Goal: Transaction & Acquisition: Purchase product/service

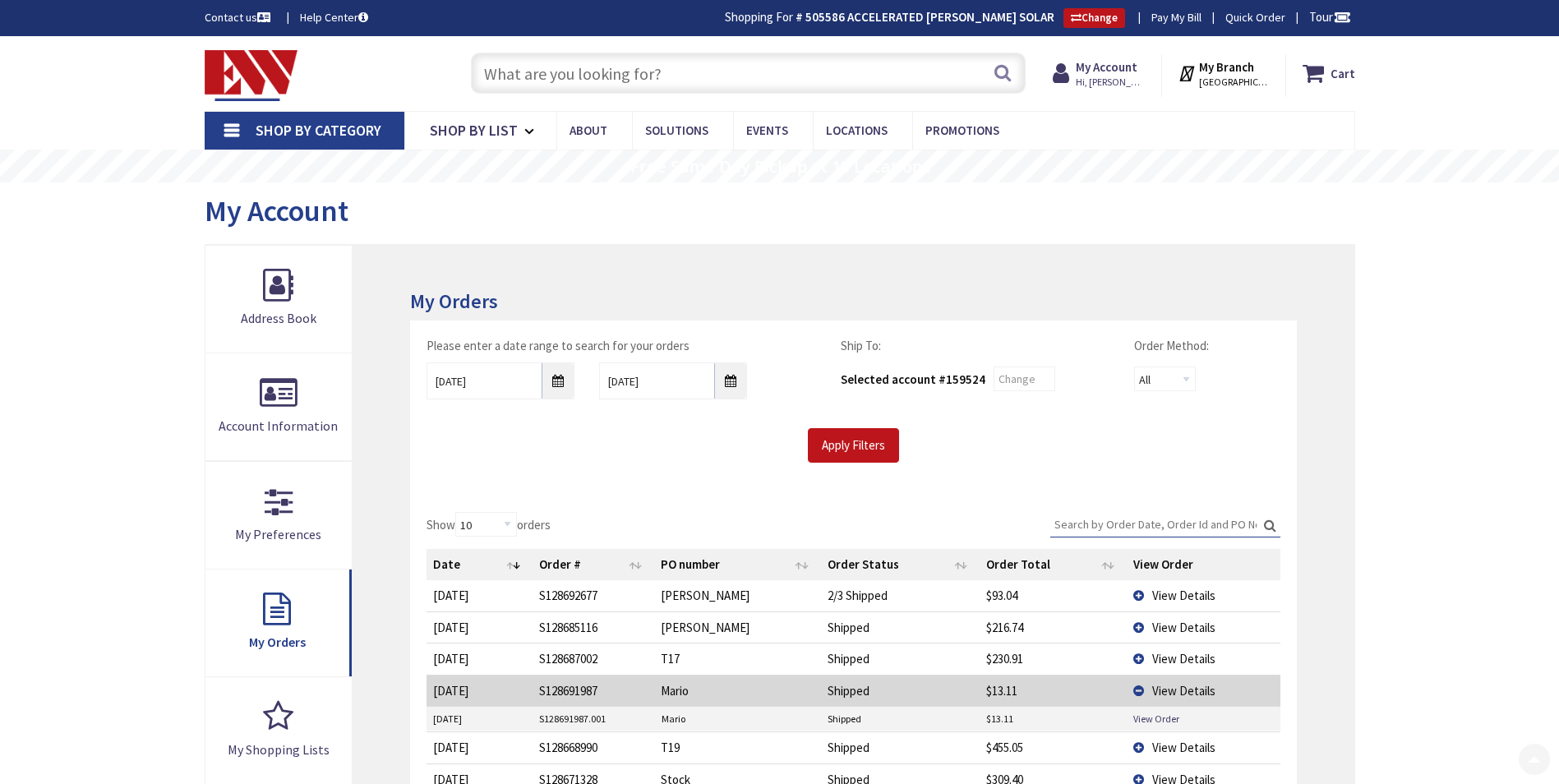
drag, startPoint x: 0, startPoint y: 0, endPoint x: 647, endPoint y: 67, distance: 650.5
click at [657, 70] on input "text" at bounding box center [749, 73] width 555 height 41
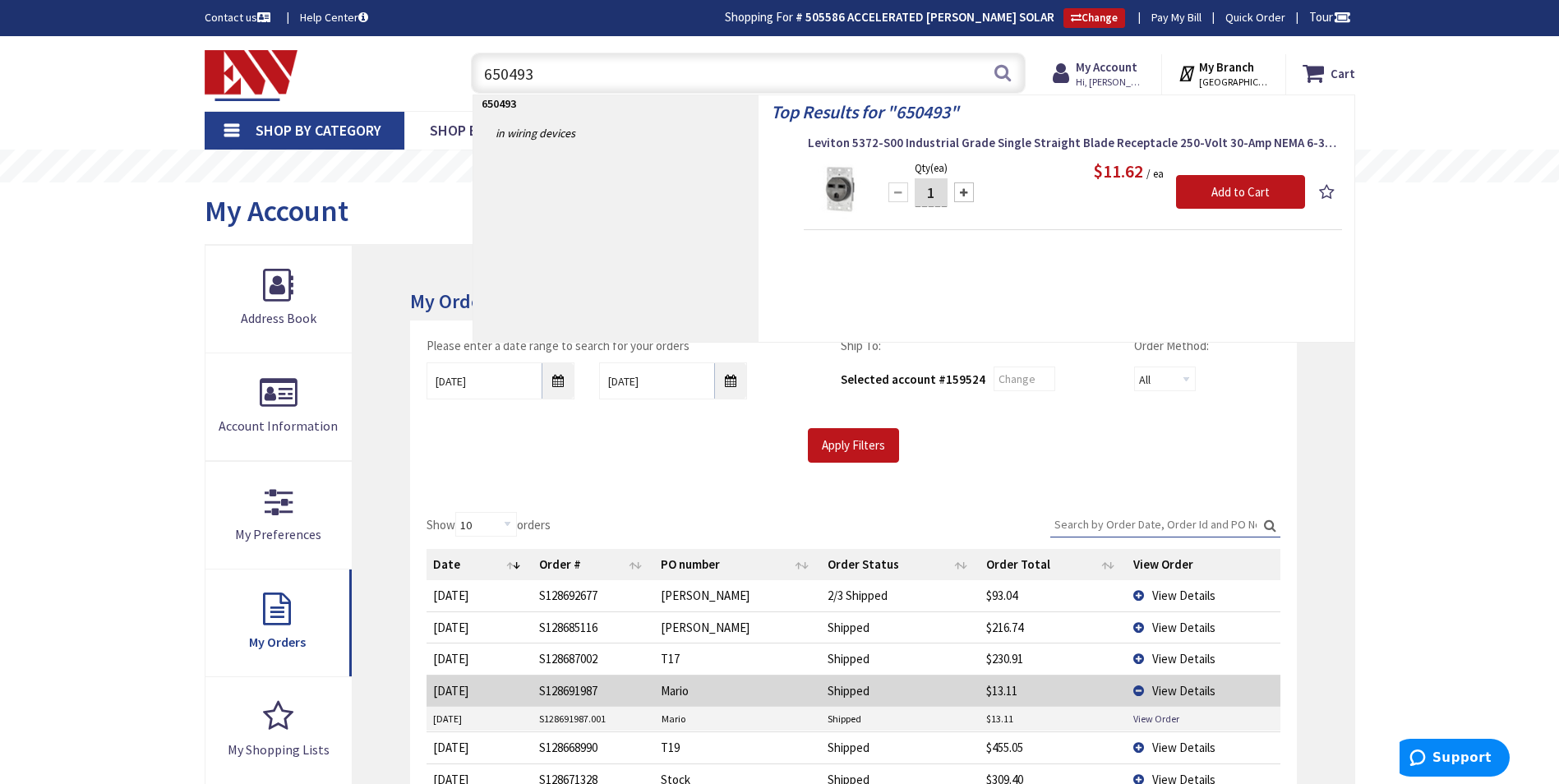
type input "650493"
click at [1258, 194] on input "Add to Cart" at bounding box center [1240, 193] width 129 height 35
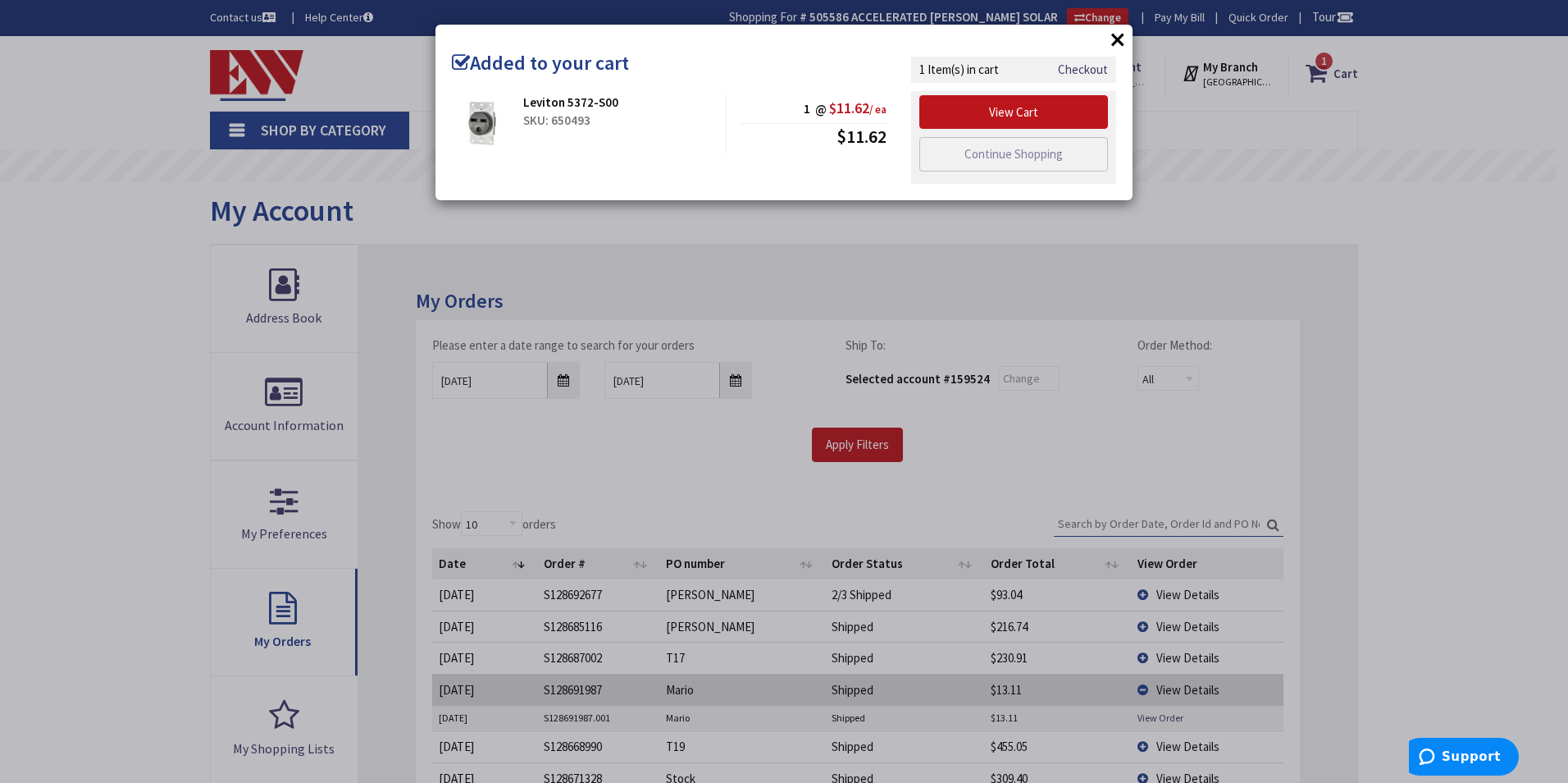
click at [868, 226] on div "× Added to your cart Leviton 5372-S00 SKU: 650493 1 @ $11.62 / ea $11.62" at bounding box center [784, 392] width 1568 height 783
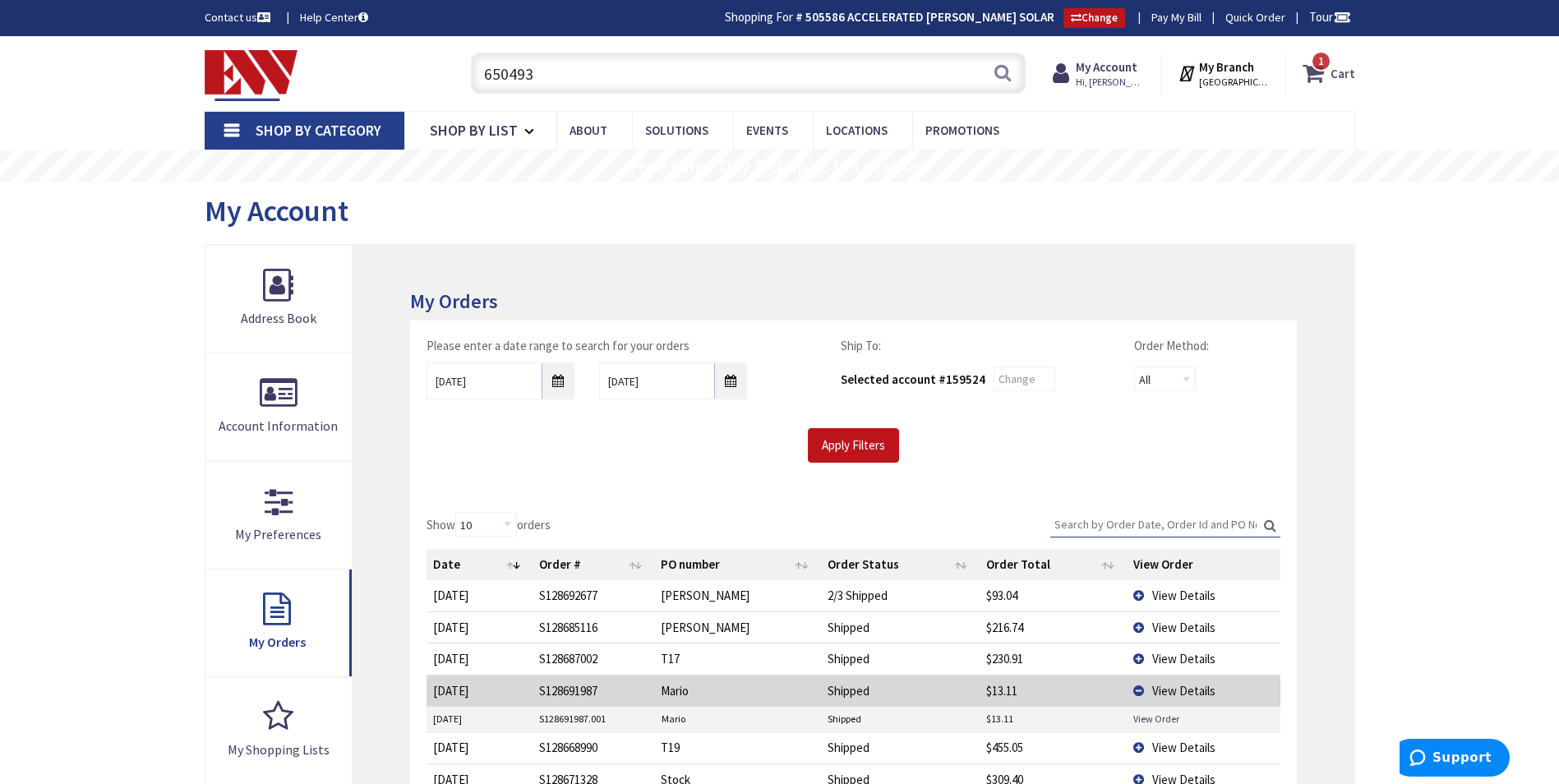
click at [1326, 81] on icon at bounding box center [1316, 73] width 28 height 30
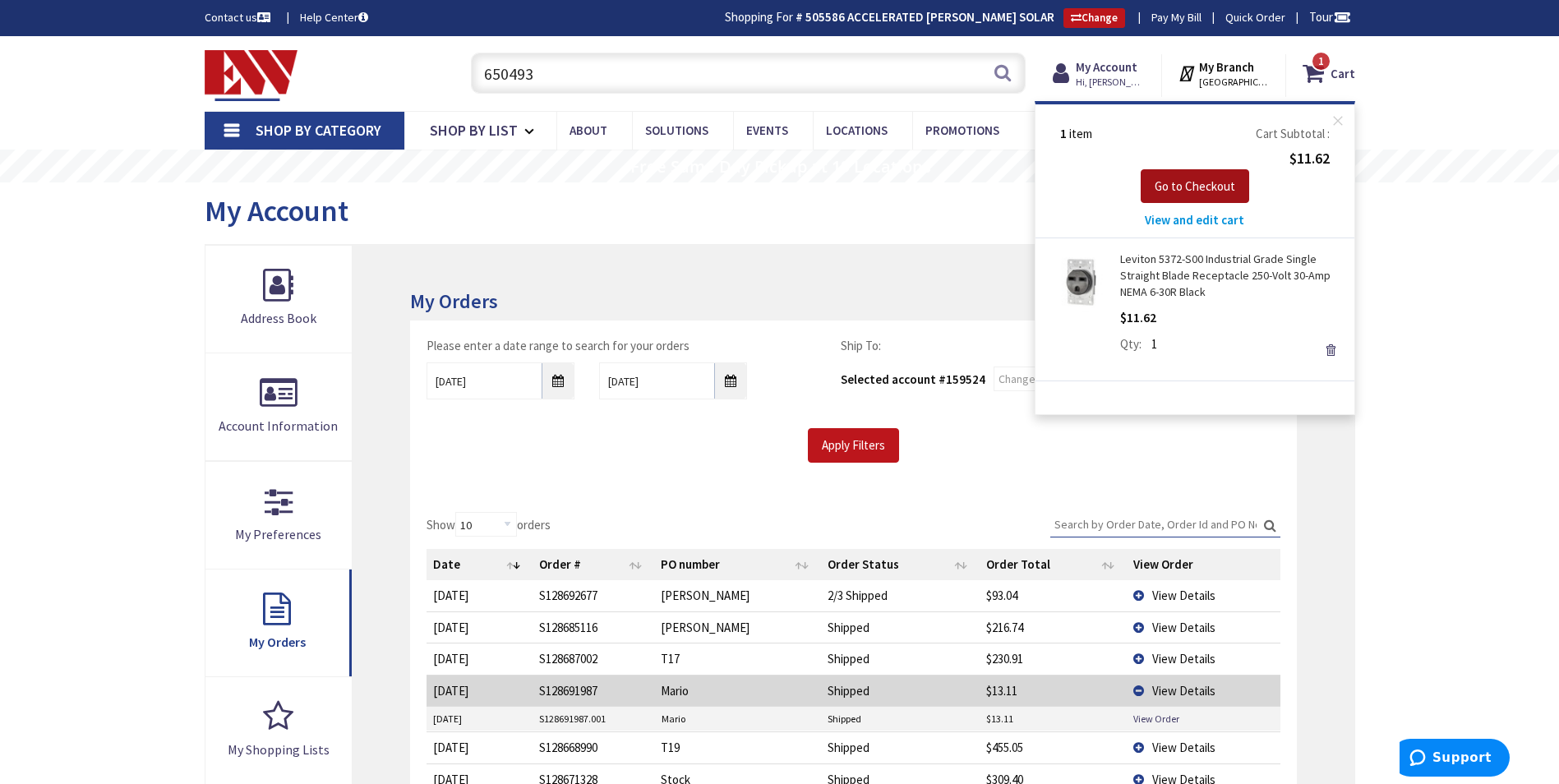
click at [1202, 196] on button "Go to Checkout" at bounding box center [1195, 187] width 109 height 35
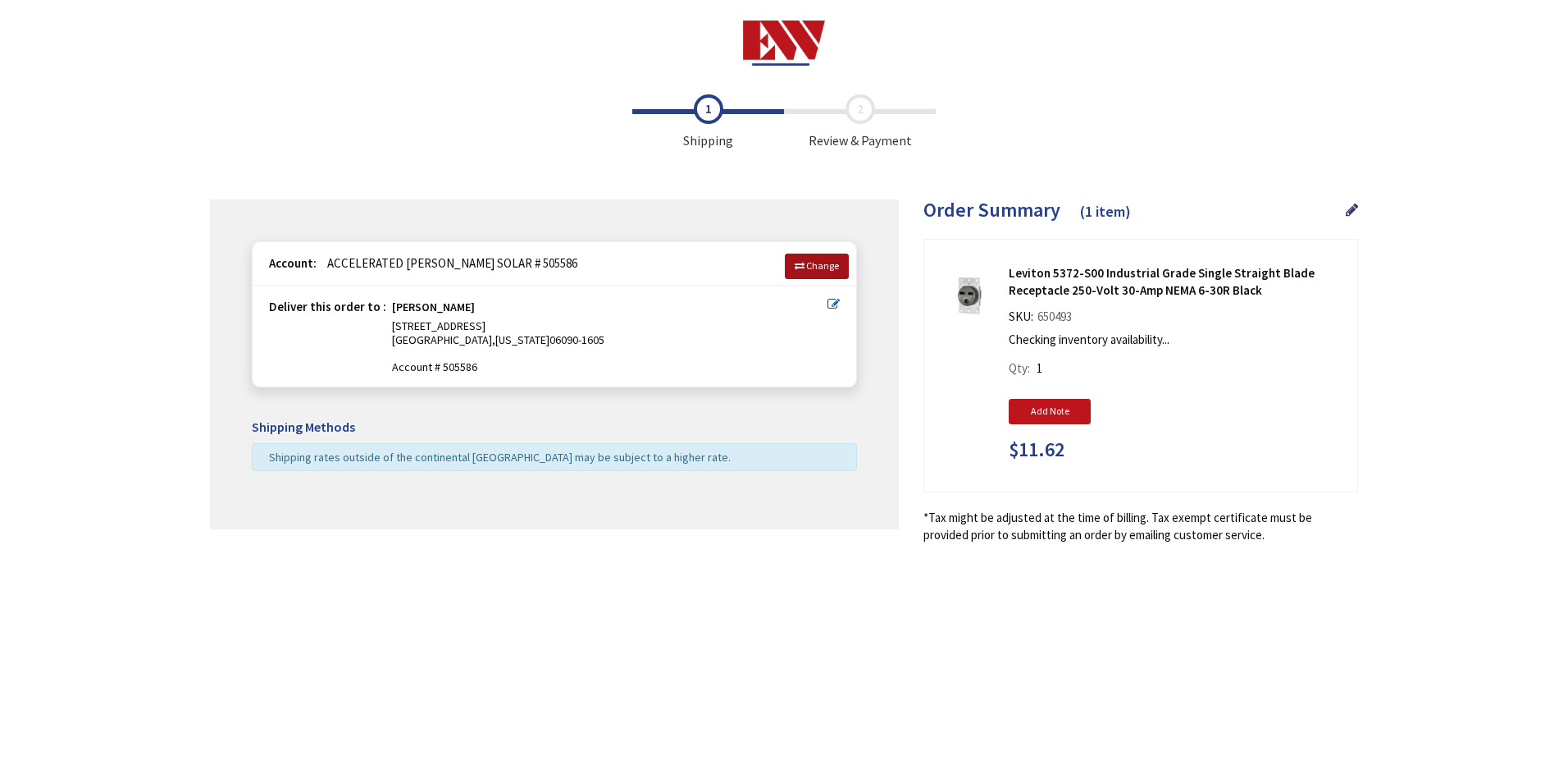
click at [798, 269] on icon at bounding box center [799, 265] width 10 height 10
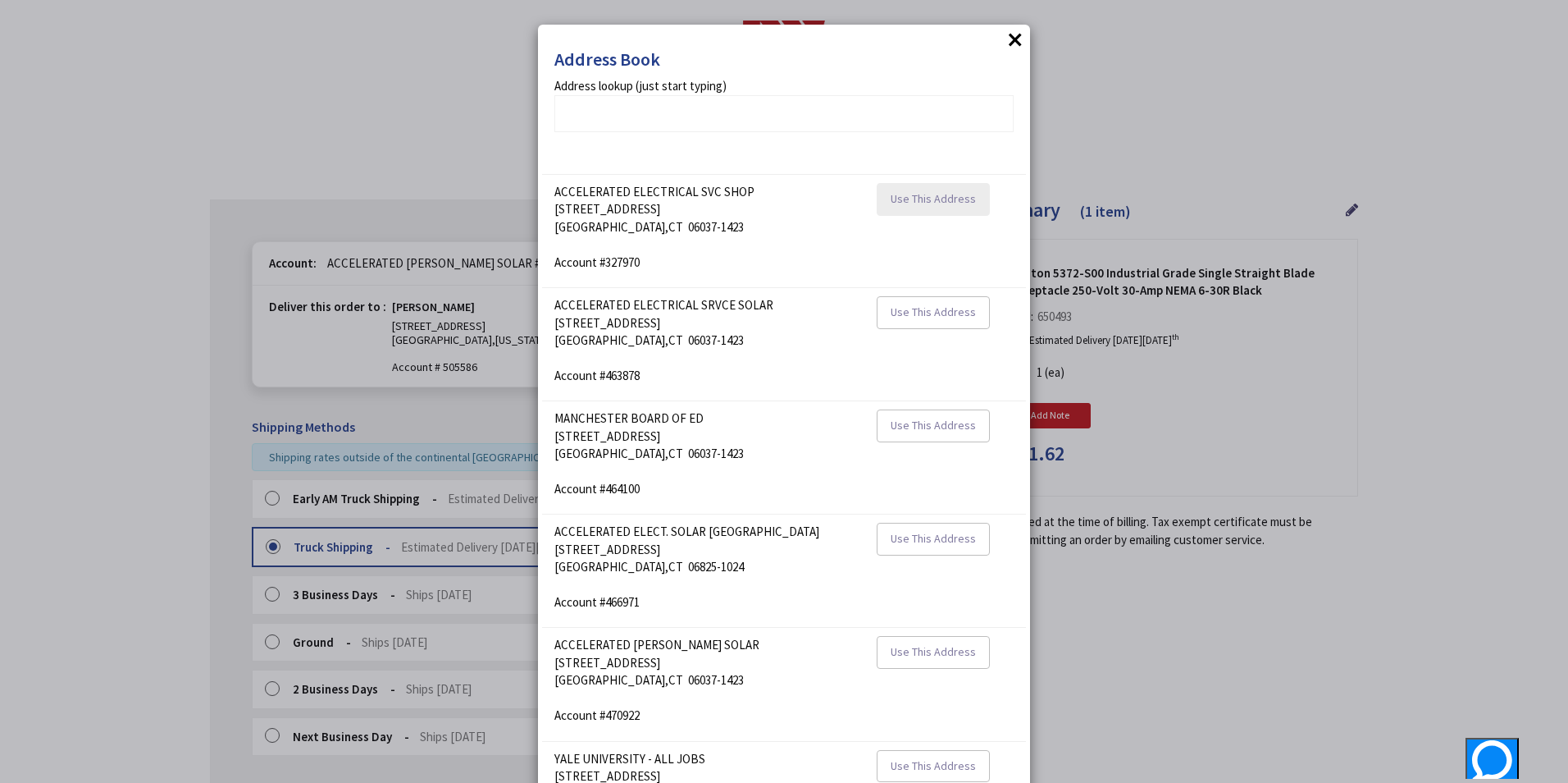
click at [933, 209] on button "Use This Address" at bounding box center [933, 199] width 113 height 33
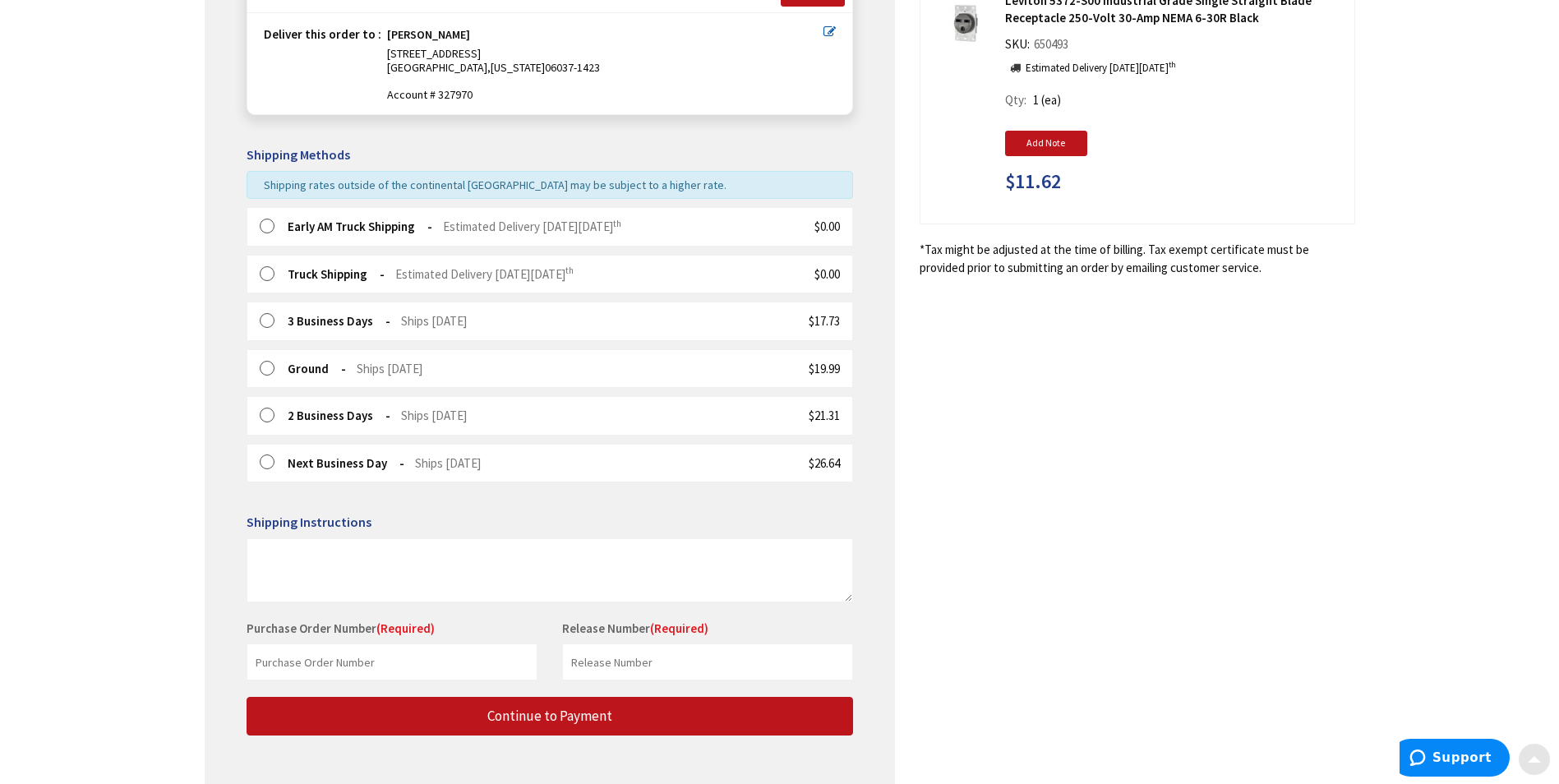
scroll to position [275, 0]
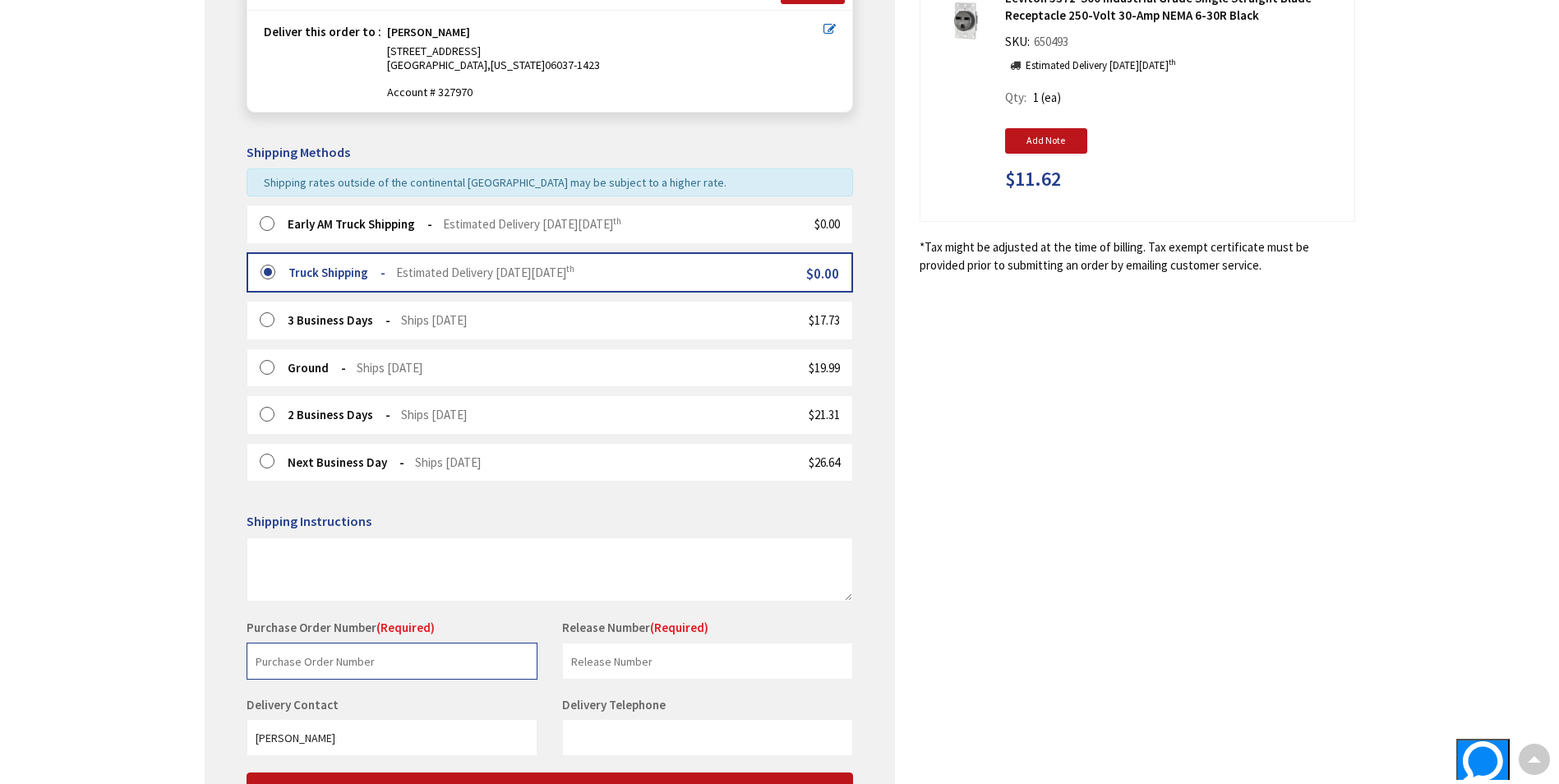
click at [363, 655] on input "text" at bounding box center [392, 661] width 291 height 37
type input "Kevin Langan"
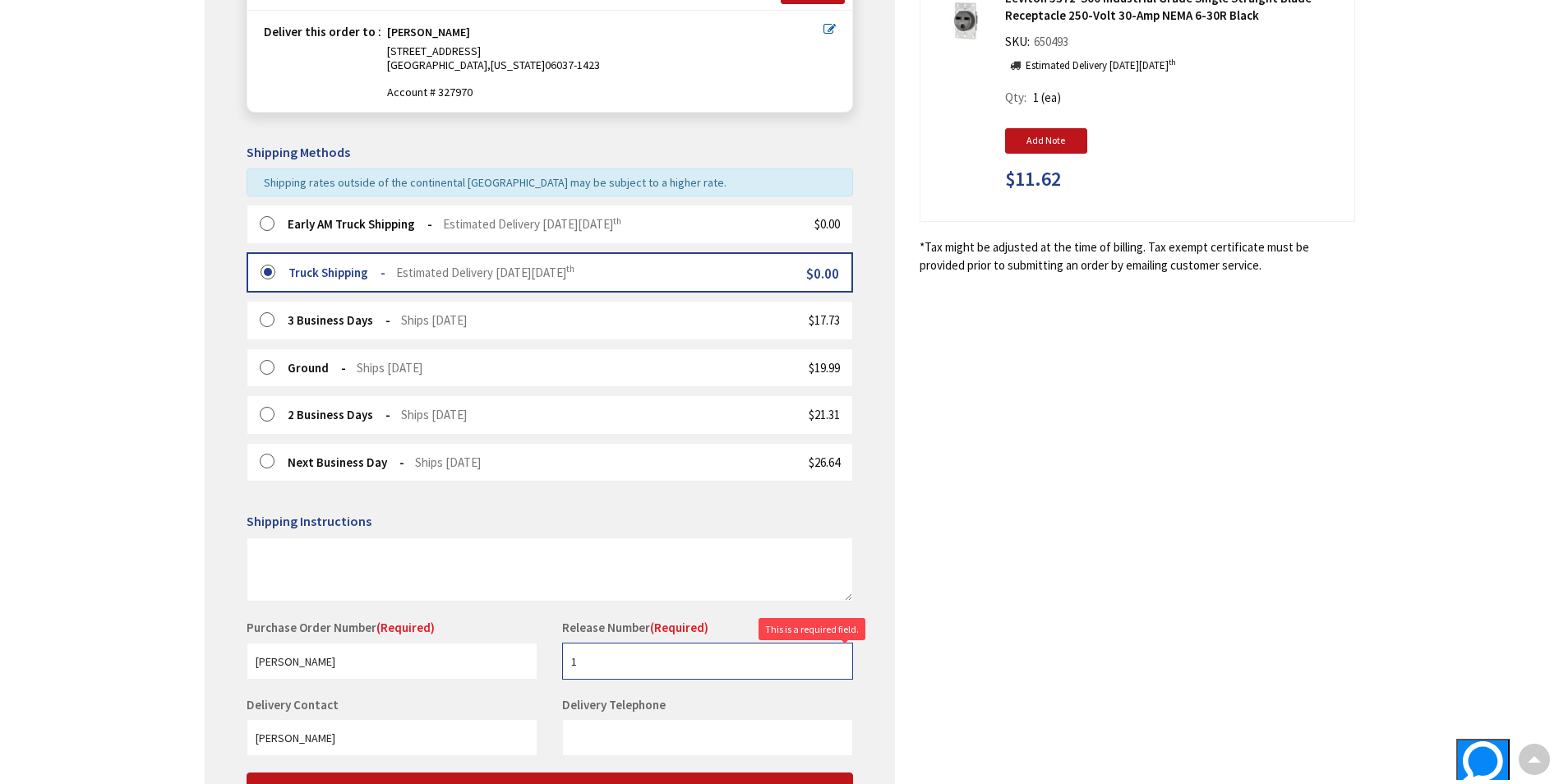
type input "1"
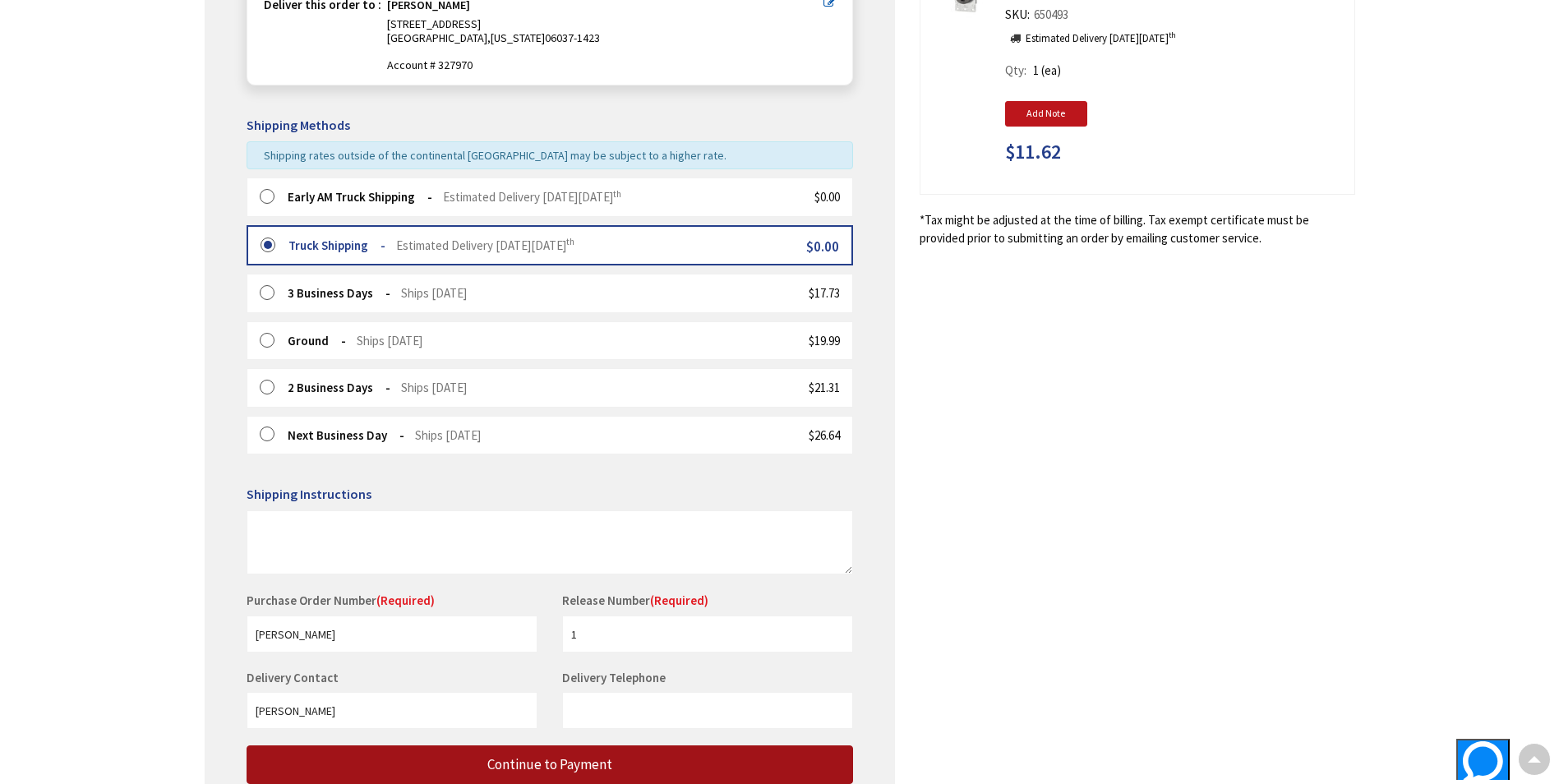
scroll to position [431, 0]
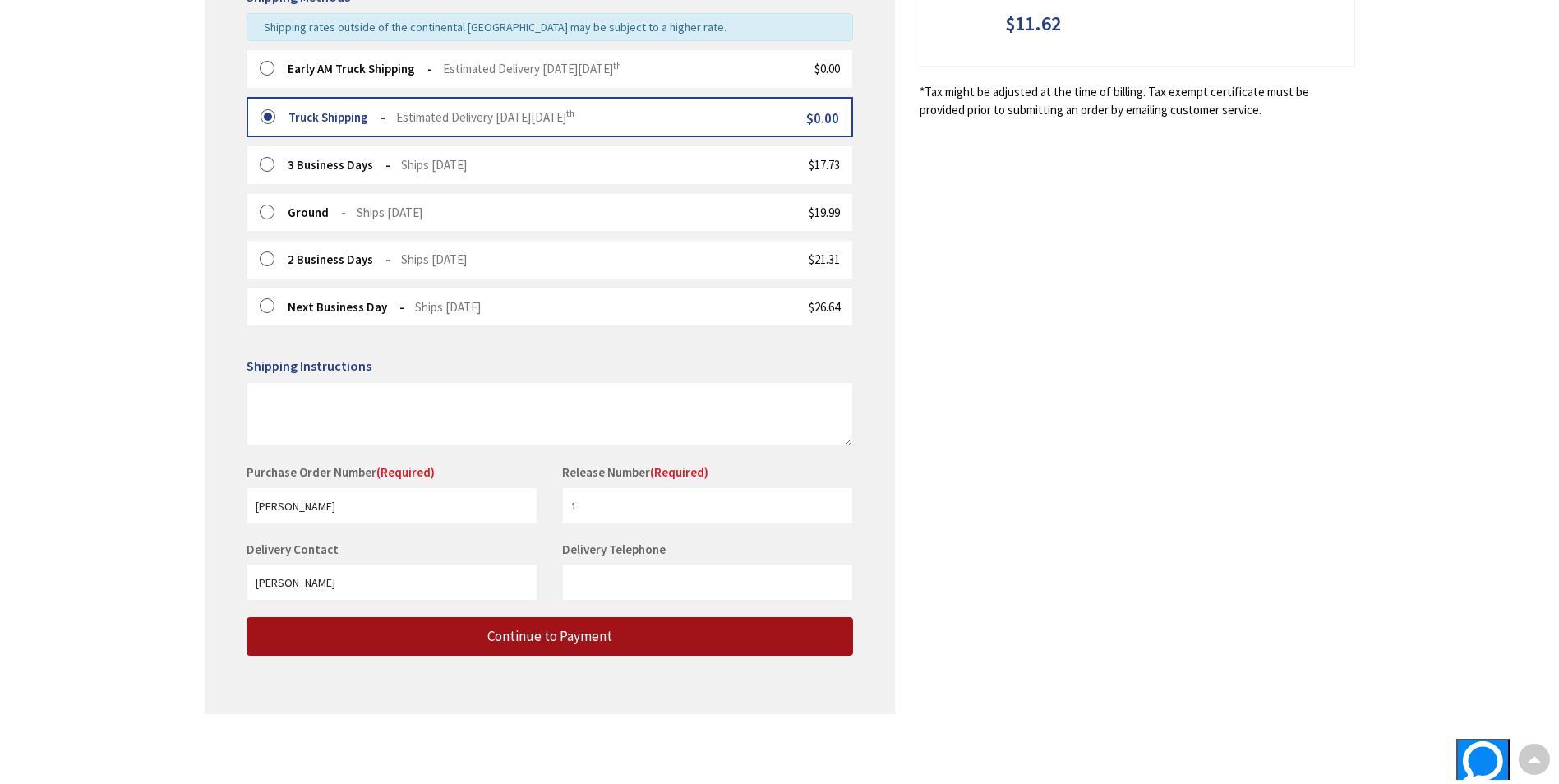
click at [469, 633] on button "Continue to Payment" at bounding box center [549, 636] width 606 height 39
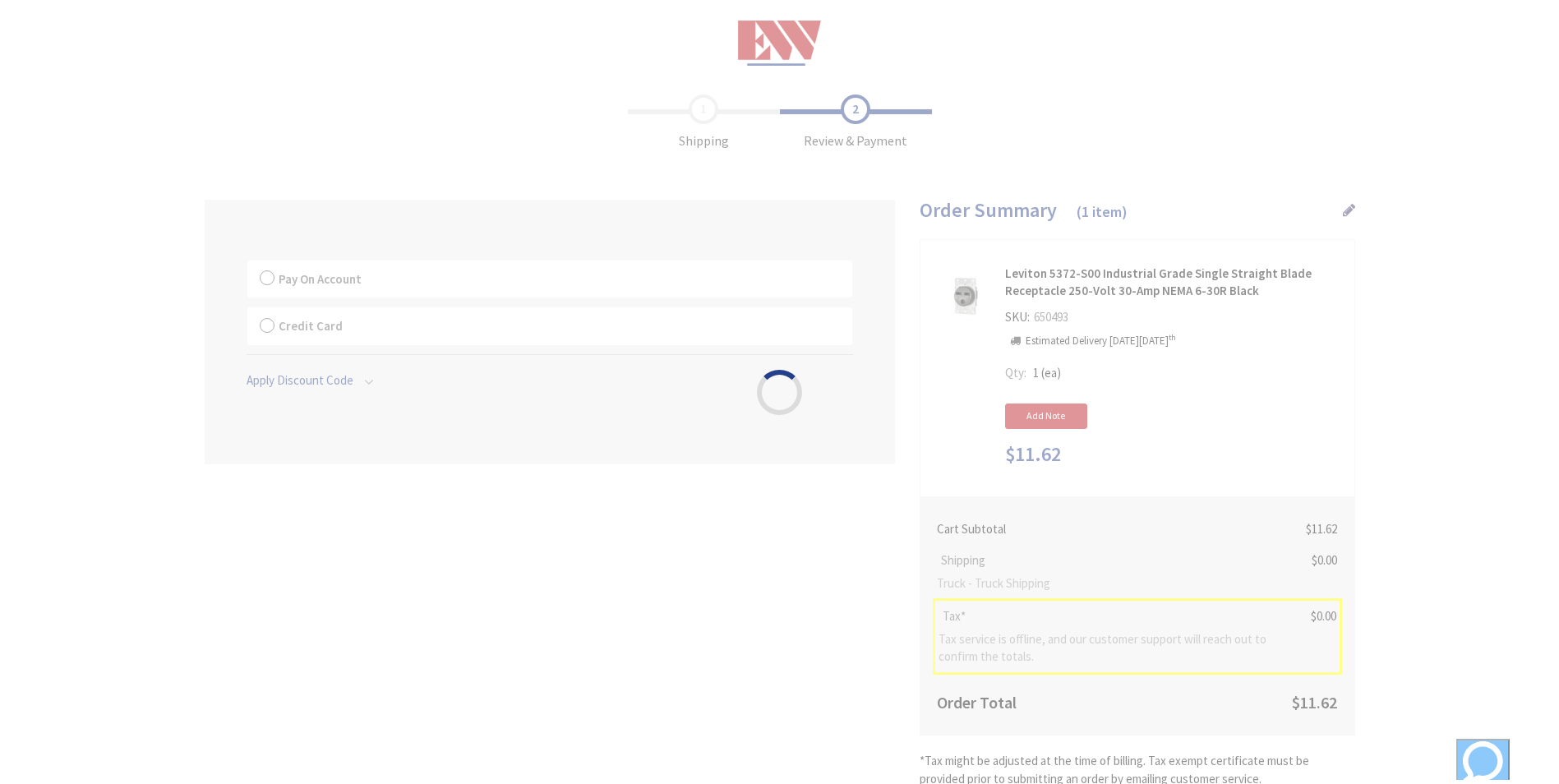
click at [405, 274] on div "Please wait..." at bounding box center [780, 392] width 1559 height 784
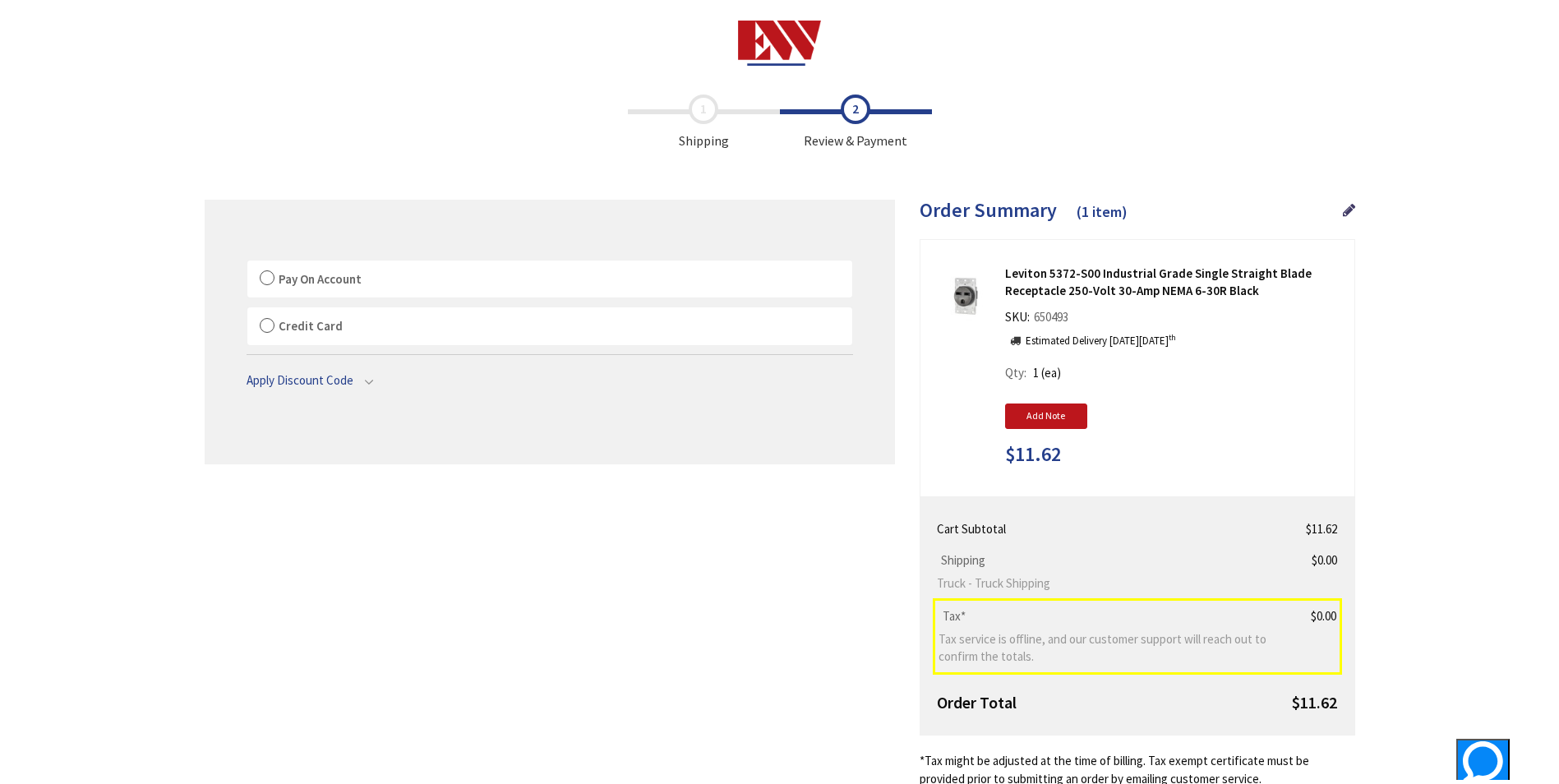
click at [239, 285] on div "Some items on your order are not available and will cause your order to be held…" at bounding box center [549, 331] width 690 height 264
click at [300, 274] on span "Pay On Account" at bounding box center [320, 278] width 83 height 15
click at [270, 283] on label "Pay On Account" at bounding box center [550, 278] width 605 height 38
click at [248, 264] on input "Pay On Account" at bounding box center [248, 264] width 0 height 0
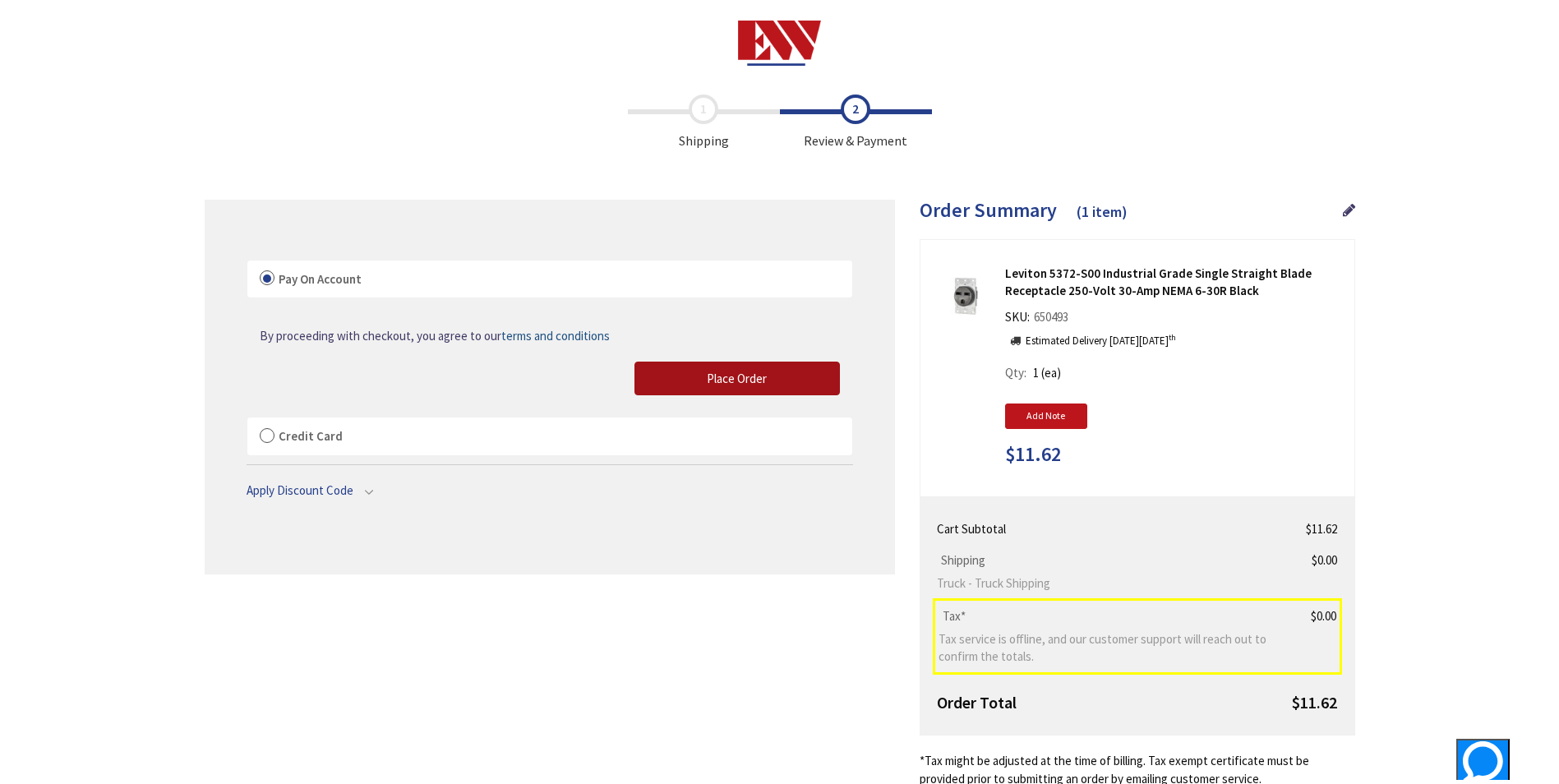
click at [650, 382] on button "Place Order" at bounding box center [736, 379] width 205 height 35
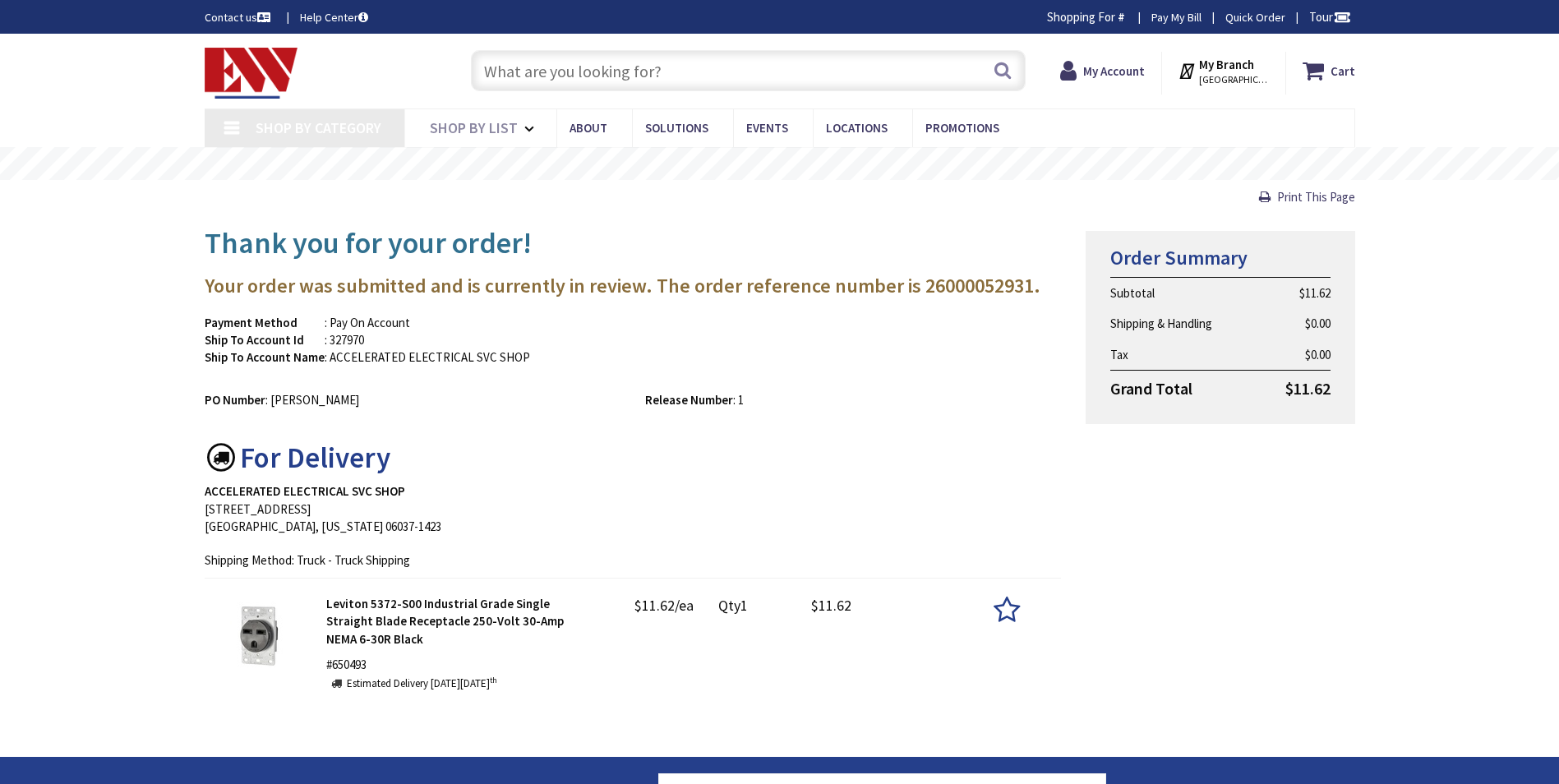
type input "Brandegee Ln, Berlin, CT 06037, USA"
